Goal: Find specific page/section: Find specific page/section

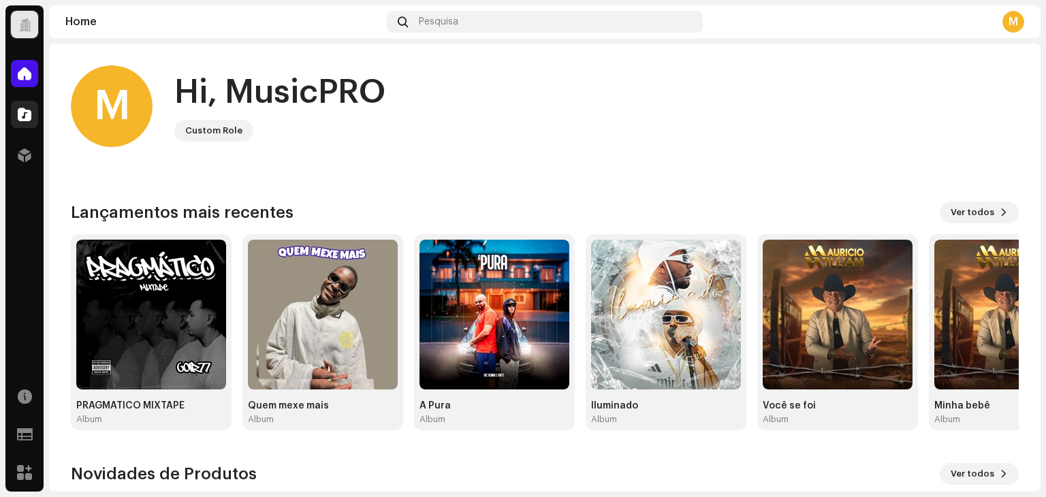
click at [31, 121] on div at bounding box center [24, 114] width 27 height 27
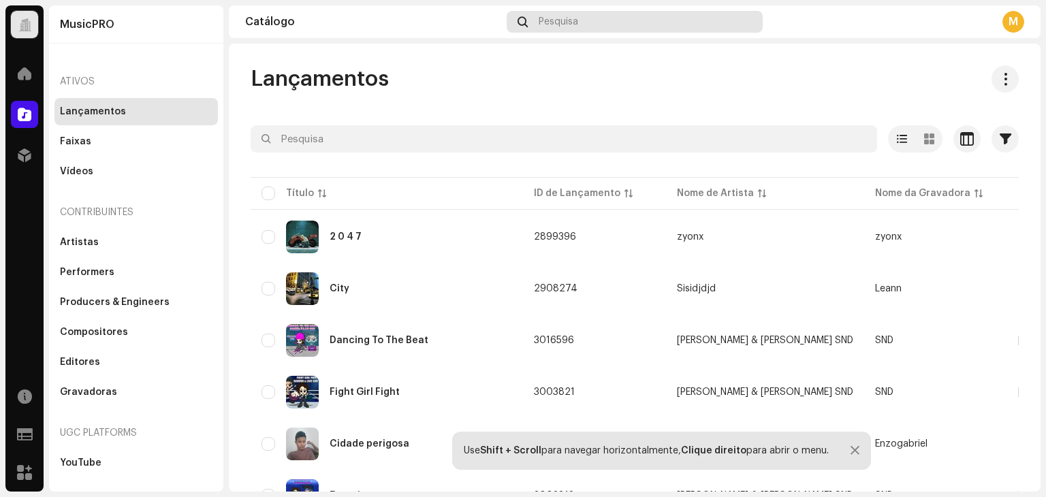
click at [586, 25] on div "Pesquisa" at bounding box center [635, 22] width 256 height 22
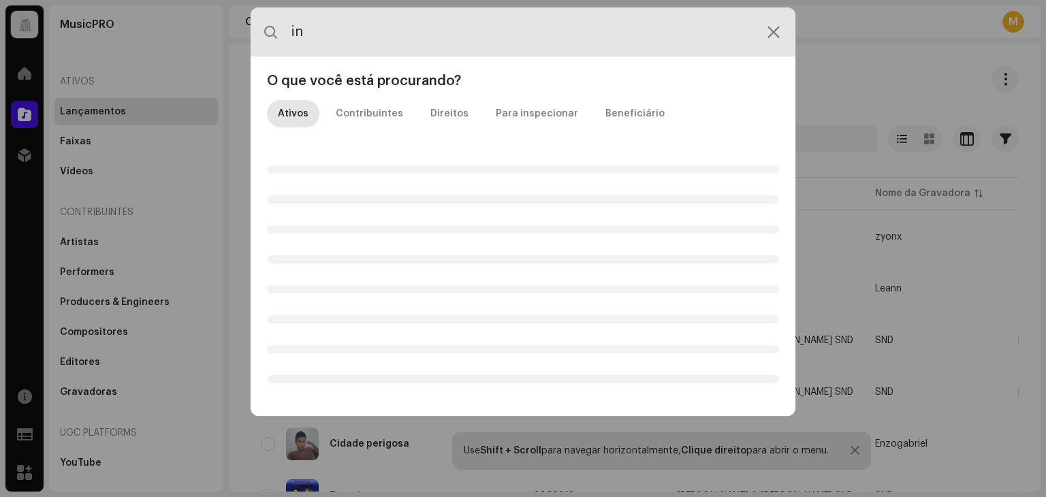
type input "i"
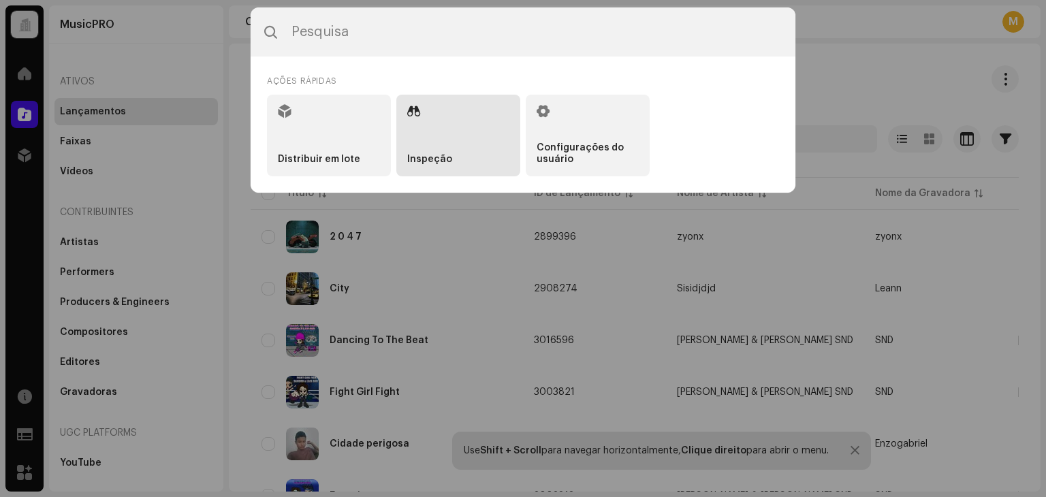
click at [443, 123] on li "Inspeção" at bounding box center [458, 136] width 124 height 82
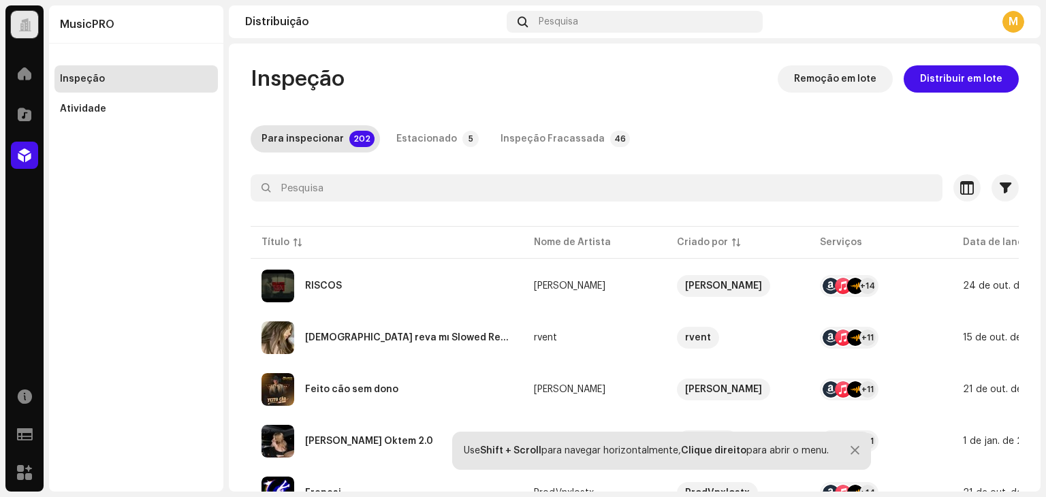
click at [1015, 24] on div "M" at bounding box center [1013, 22] width 22 height 22
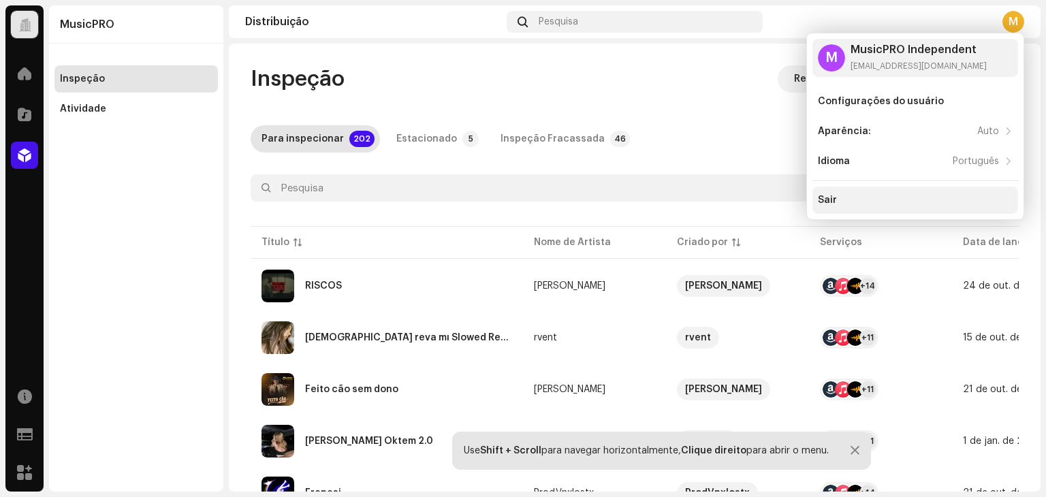
click at [860, 201] on div "Sair" at bounding box center [915, 200] width 195 height 11
